Goal: Transaction & Acquisition: Purchase product/service

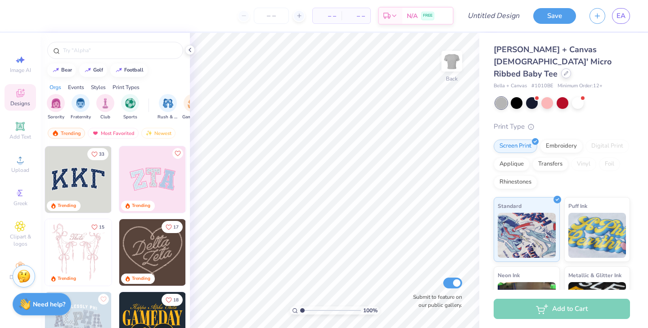
click at [564, 71] on icon at bounding box center [566, 73] width 5 height 5
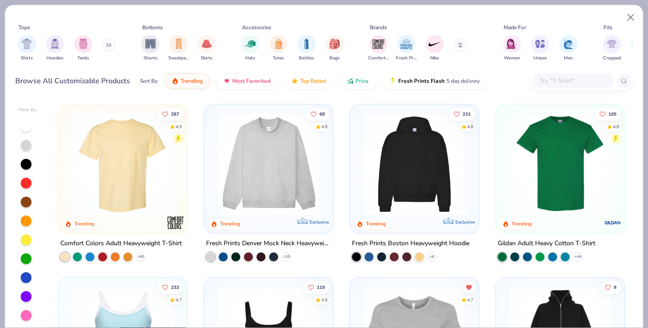
click at [501, 78] on div "Browse All Customizable Products Sort By Trending Most Favorited Top Rated Pric…" at bounding box center [324, 80] width 618 height 25
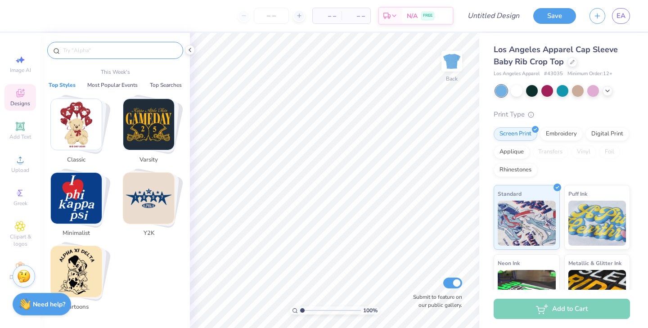
click at [122, 51] on input "text" at bounding box center [119, 50] width 115 height 9
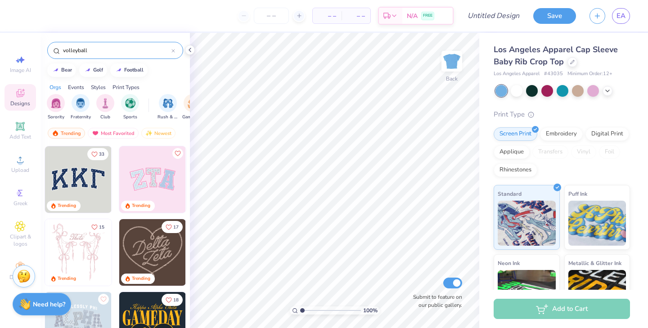
type input "volleyball"
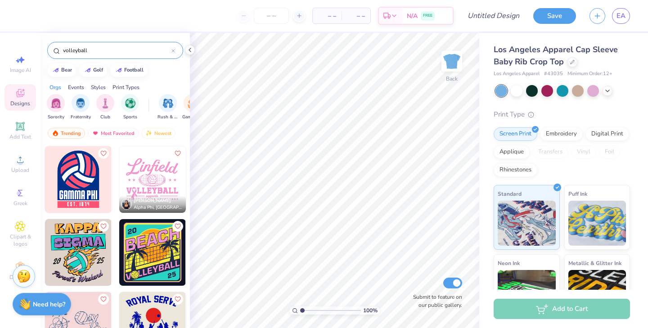
click at [169, 80] on div "Orgs Events Styles Print Types" at bounding box center [115, 85] width 149 height 13
click at [174, 78] on div "volleyball bear golf football Orgs Events Styles Print Types Sorority Fraternit…" at bounding box center [115, 197] width 149 height 329
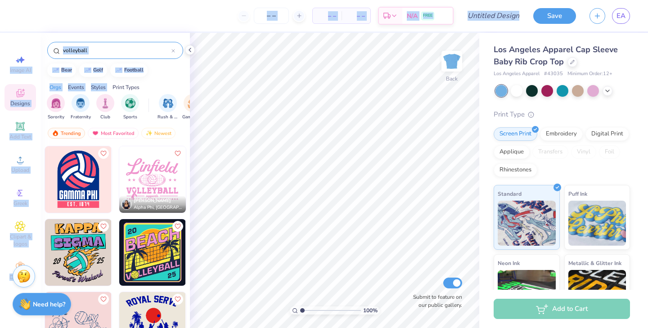
drag, startPoint x: 174, startPoint y: 78, endPoint x: 164, endPoint y: 349, distance: 270.7
click at [164, 328] on html "– – Per Item – – Total Est. Delivery N/A FREE Design Title Save EA Image AI Des…" at bounding box center [324, 164] width 648 height 328
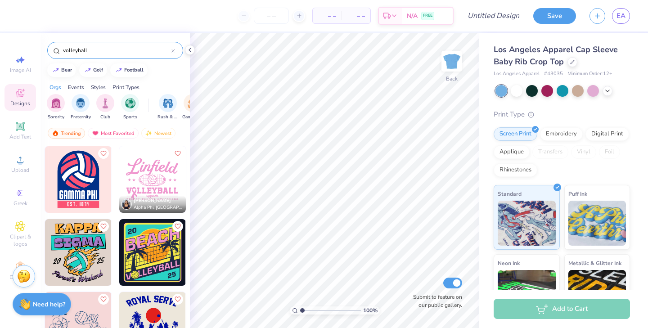
click at [179, 132] on div "Trending Most Favorited Newest" at bounding box center [115, 135] width 149 height 21
click at [81, 176] on img at bounding box center [78, 179] width 67 height 67
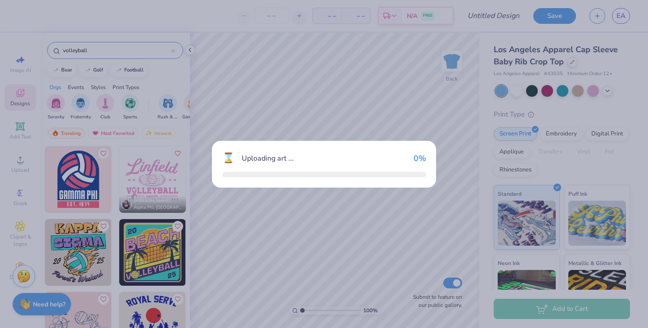
click at [81, 176] on div "⌛ Uploading art ... 0 %" at bounding box center [324, 164] width 648 height 328
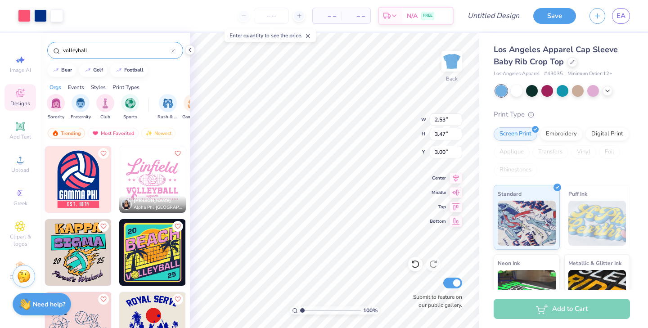
type input "3.94"
type input "5.40"
type input "1.07"
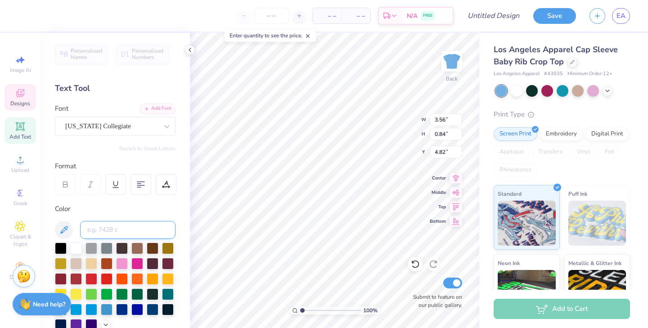
click at [118, 231] on input at bounding box center [127, 230] width 95 height 18
click at [190, 51] on icon at bounding box center [189, 49] width 7 height 7
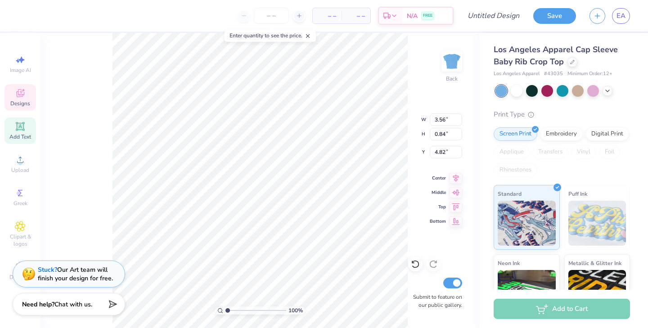
click at [25, 95] on icon at bounding box center [20, 93] width 11 height 11
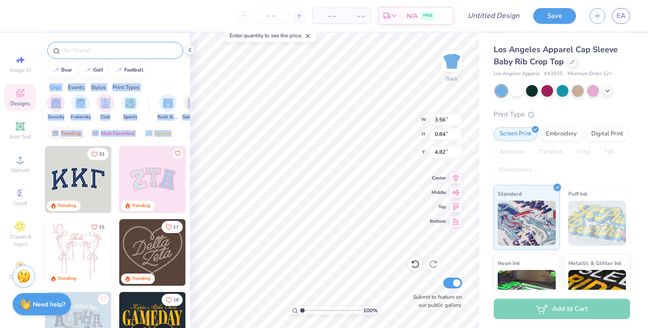
drag, startPoint x: 178, startPoint y: 131, endPoint x: 166, endPoint y: 46, distance: 86.4
click at [166, 46] on div "bear golf football Orgs Events Styles Print Types Sorority Fraternity Club Spor…" at bounding box center [115, 197] width 149 height 329
click at [122, 52] on input "text" at bounding box center [119, 50] width 115 height 9
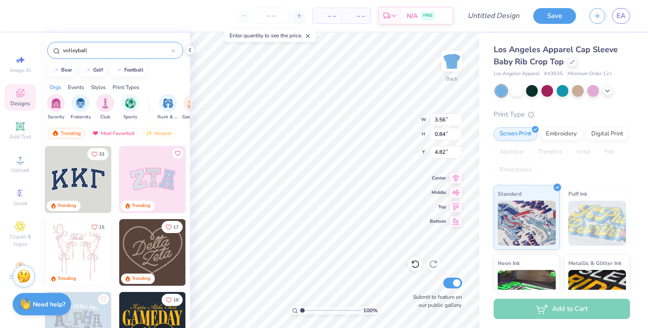
type input "volleyball"
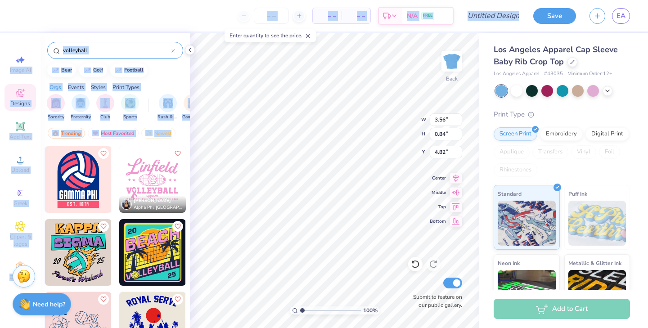
drag, startPoint x: 179, startPoint y: 135, endPoint x: 148, endPoint y: 340, distance: 208.0
click at [148, 328] on html "– – Per Item – – Total Est. Delivery N/A FREE Design Title Save EA Image AI Des…" at bounding box center [324, 164] width 648 height 328
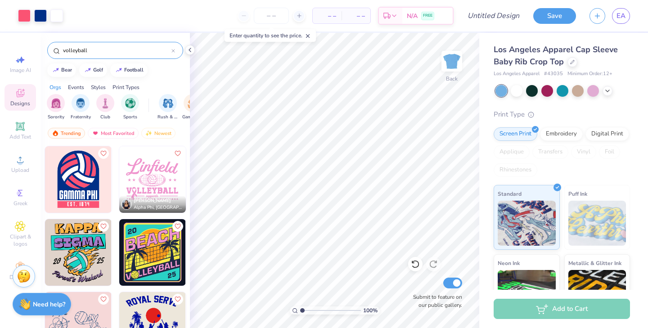
click at [174, 87] on div "Orgs Events Styles Print Types" at bounding box center [115, 85] width 149 height 13
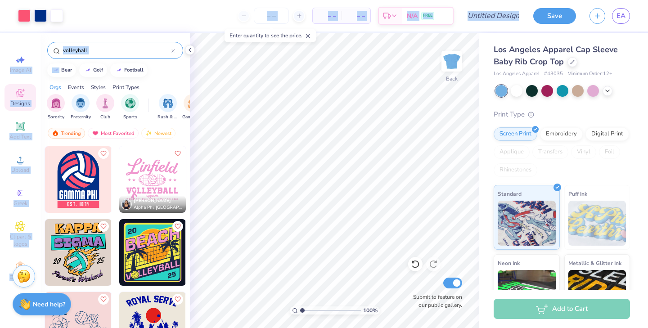
drag, startPoint x: 182, startPoint y: 35, endPoint x: 168, endPoint y: 244, distance: 208.9
click at [158, 274] on div "volleyball bear golf football Orgs Events Styles Print Types Sorority Fraternit…" at bounding box center [115, 197] width 149 height 329
